Goal: Share content: Share content

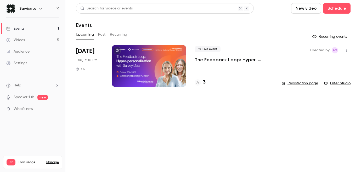
click at [212, 59] on p "The Feedback Loop: Hyper-personalization with Survey Data" at bounding box center [234, 59] width 79 height 6
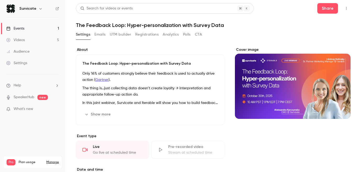
click at [32, 37] on link "Videos 5" at bounding box center [32, 40] width 65 height 12
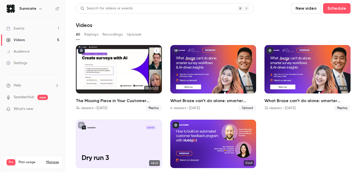
click at [158, 51] on icon "The Missing Piece in Your Customer Journey: Zero-party Survey Data" at bounding box center [156, 50] width 3 height 3
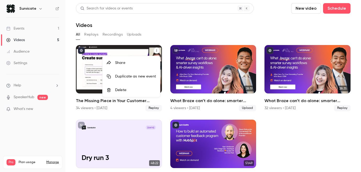
click at [146, 61] on div "Share" at bounding box center [135, 62] width 41 height 5
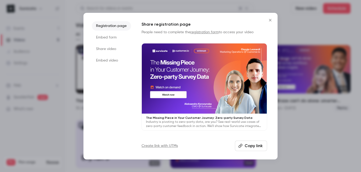
click at [255, 146] on button "Copy link" at bounding box center [251, 145] width 32 height 10
click at [111, 47] on li "Share video" at bounding box center [111, 48] width 39 height 9
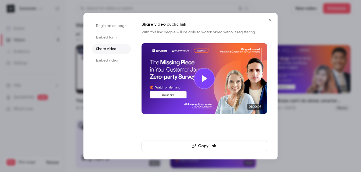
click at [217, 143] on button "Copy link" at bounding box center [203, 145] width 125 height 10
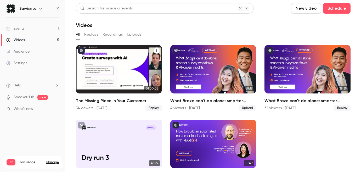
click at [157, 51] on icon "The Missing Piece in Your Customer Journey: Zero-party Survey Data" at bounding box center [156, 50] width 3 height 3
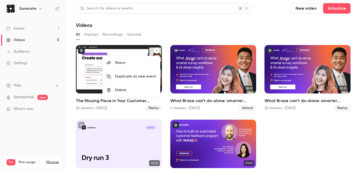
click at [140, 63] on div "Share" at bounding box center [135, 62] width 41 height 5
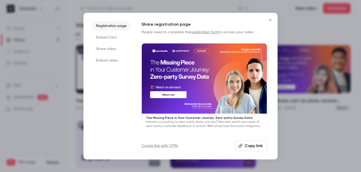
click at [120, 51] on li "Share video" at bounding box center [111, 48] width 39 height 9
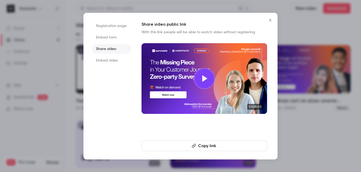
click at [209, 147] on button "Copy link" at bounding box center [203, 145] width 125 height 10
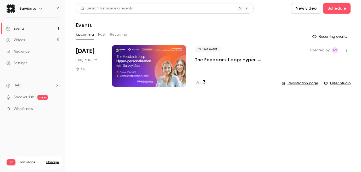
click at [101, 33] on button "Past" at bounding box center [102, 34] width 8 height 8
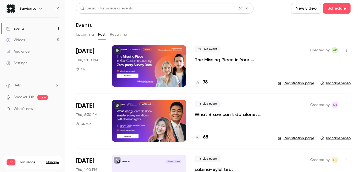
click at [82, 33] on button "Upcoming" at bounding box center [85, 34] width 18 height 8
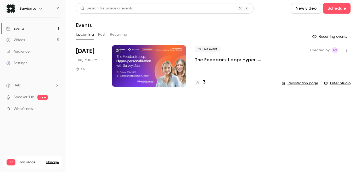
click at [102, 35] on button "Past" at bounding box center [102, 34] width 8 height 8
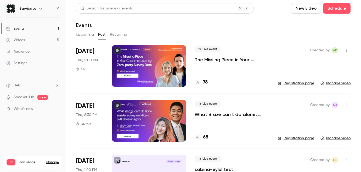
click at [19, 31] on link "Events 1" at bounding box center [32, 29] width 65 height 12
